Goal: Task Accomplishment & Management: Complete application form

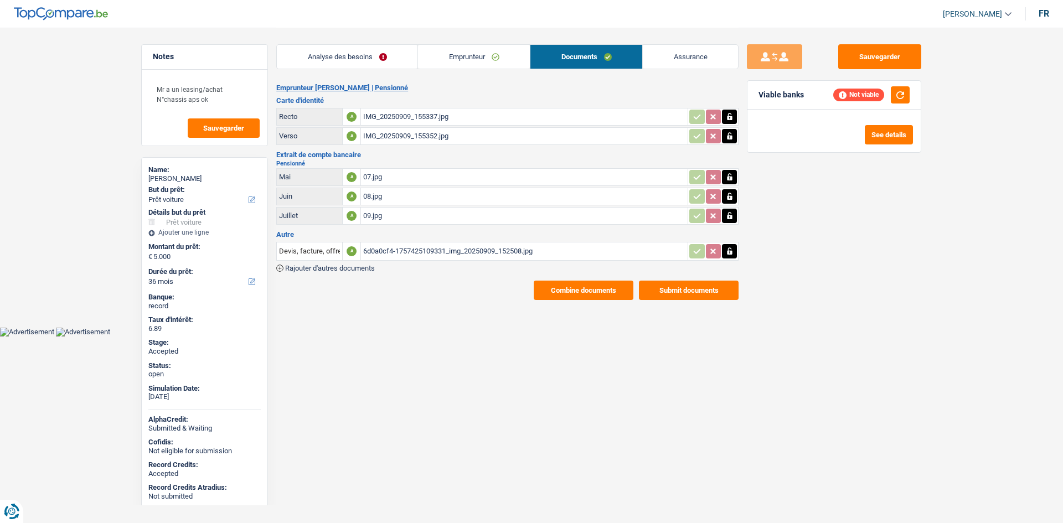
select select "car"
select select "36"
drag, startPoint x: 352, startPoint y: 54, endPoint x: 432, endPoint y: 58, distance: 80.4
click at [353, 54] on link "Analyse des besoins" at bounding box center [347, 57] width 141 height 24
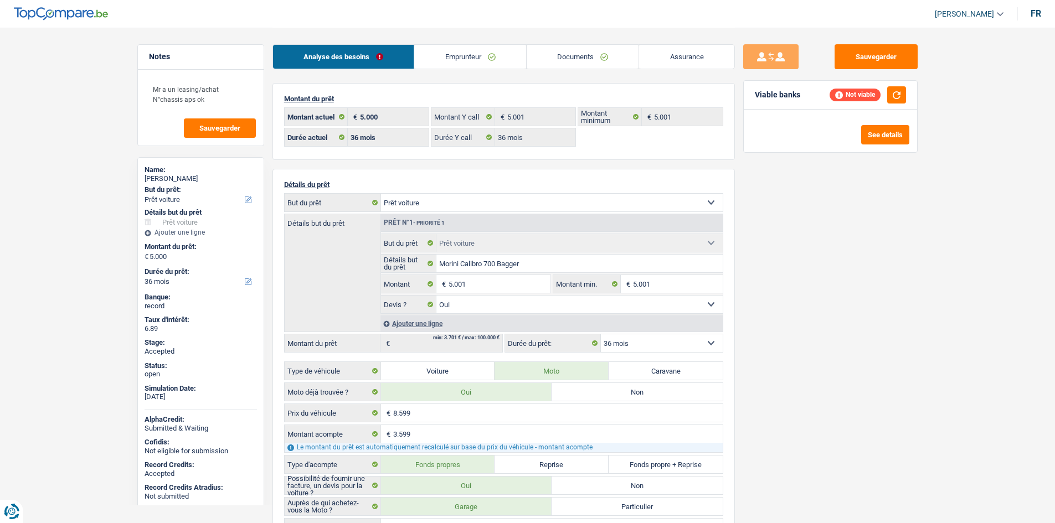
click at [478, 50] on link "Emprunteur" at bounding box center [470, 57] width 112 height 24
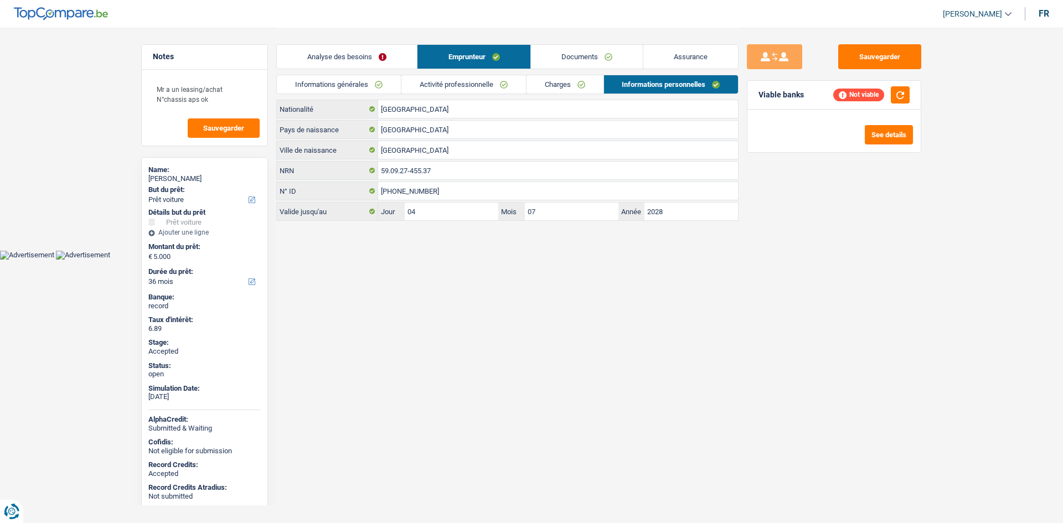
drag, startPoint x: 346, startPoint y: 75, endPoint x: 360, endPoint y: 82, distance: 15.6
click at [346, 75] on li "Informations générales" at bounding box center [338, 84] width 125 height 19
click at [360, 82] on link "Informations générales" at bounding box center [339, 84] width 124 height 18
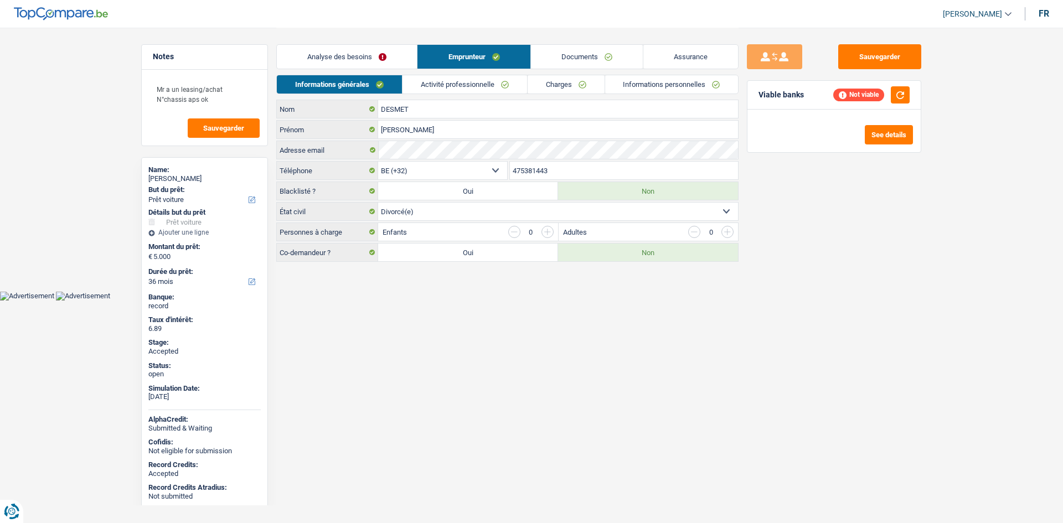
click at [524, 81] on link "Activité professionnelle" at bounding box center [465, 84] width 125 height 18
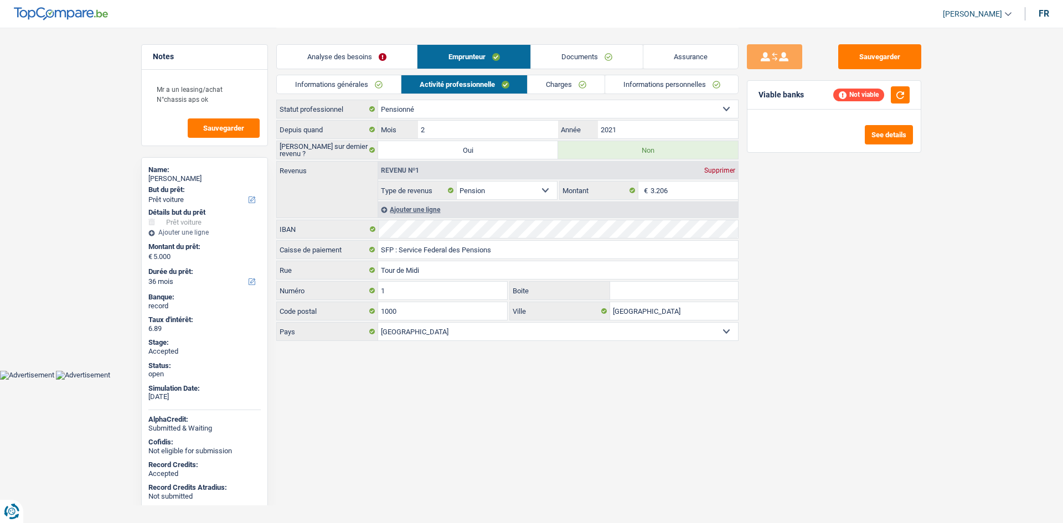
click at [558, 85] on link "Charges" at bounding box center [566, 84] width 77 height 18
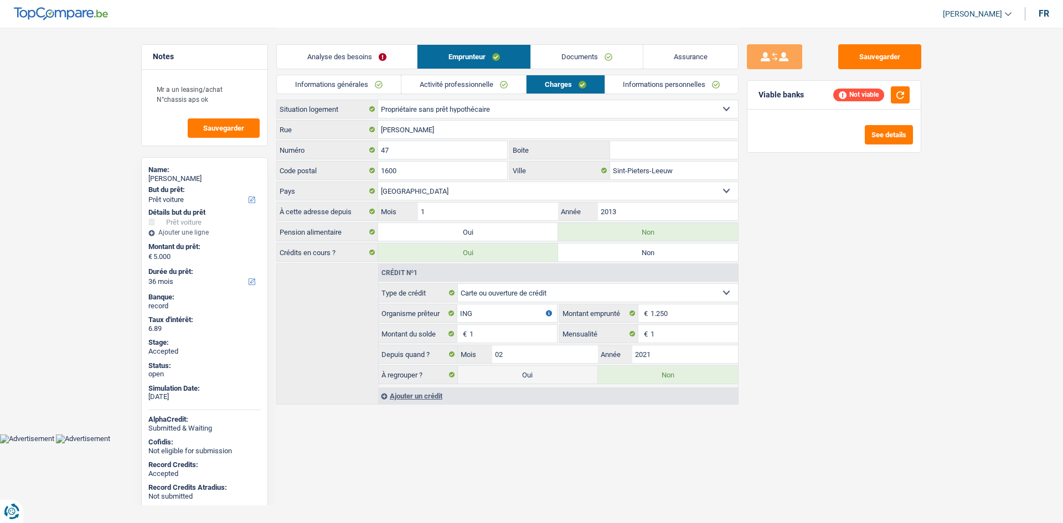
click at [495, 138] on div "[PERSON_NAME][GEOGRAPHIC_DATA]" at bounding box center [507, 129] width 462 height 19
click at [501, 127] on input "[PERSON_NAME]" at bounding box center [558, 130] width 360 height 18
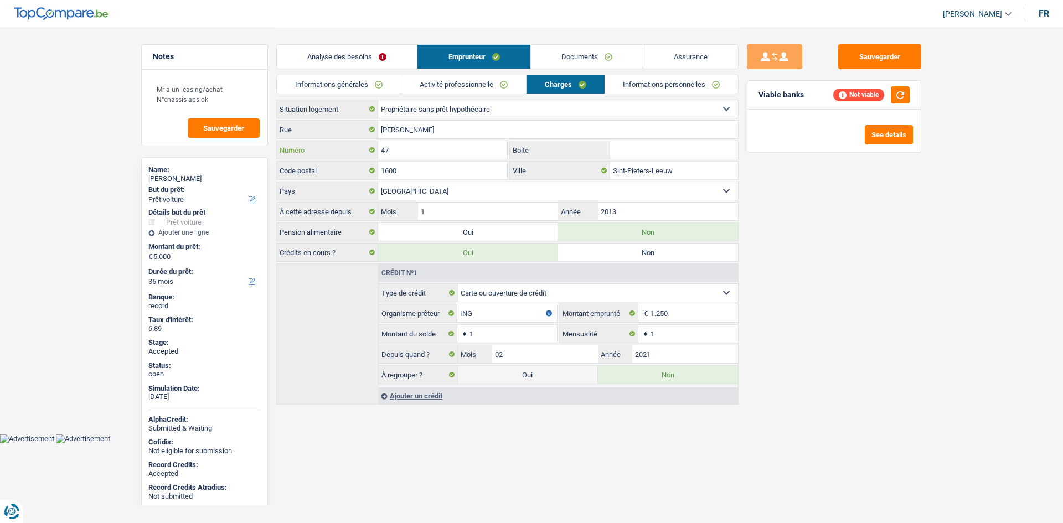
click at [413, 157] on input "47" at bounding box center [442, 150] width 129 height 18
click at [458, 165] on input "1600" at bounding box center [442, 171] width 129 height 18
click at [683, 168] on input "Sint-Pieters-Leeuw" at bounding box center [674, 171] width 128 height 18
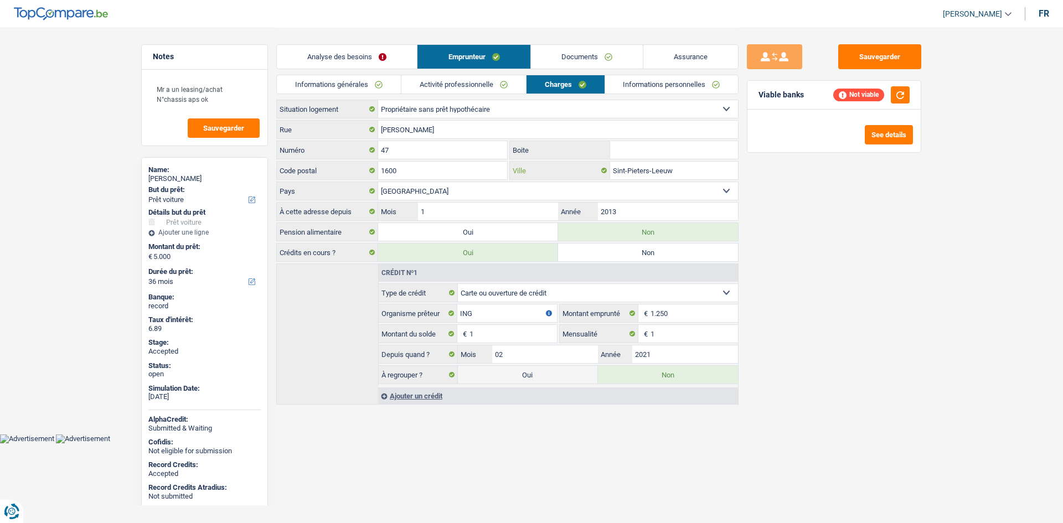
click at [683, 168] on input "Sint-Pieters-Leeuw" at bounding box center [674, 171] width 128 height 18
click at [638, 75] on link "Informations personnelles" at bounding box center [671, 84] width 133 height 18
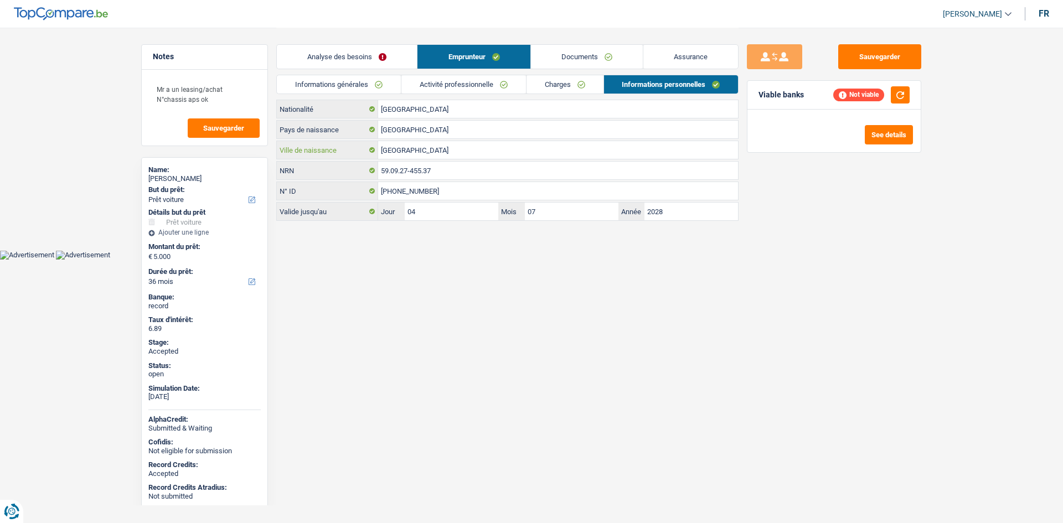
click at [414, 157] on input "[GEOGRAPHIC_DATA]" at bounding box center [558, 150] width 360 height 18
